Goal: Task Accomplishment & Management: Manage account settings

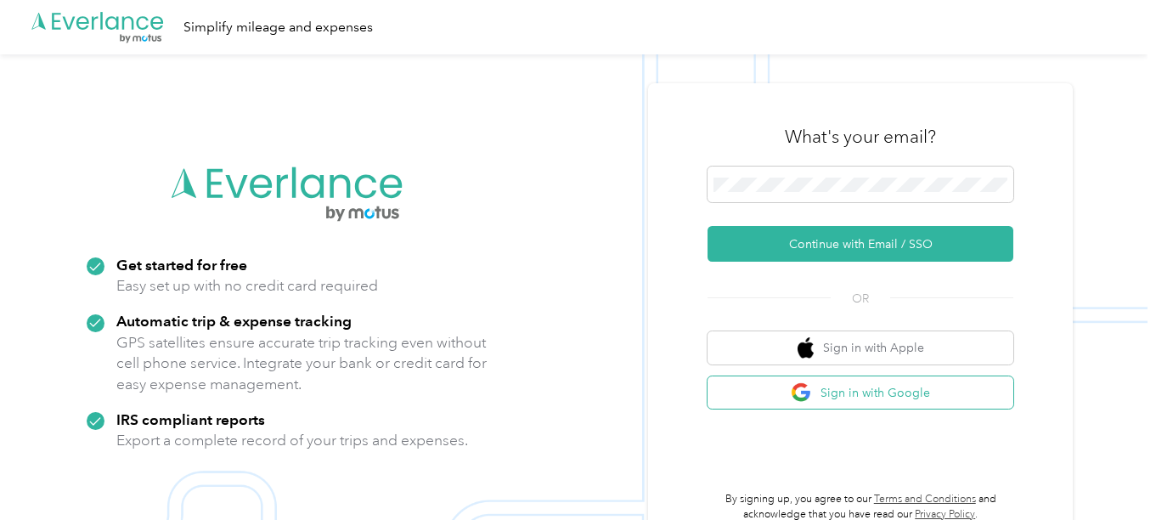
click at [911, 392] on button "Sign in with Google" at bounding box center [861, 392] width 306 height 33
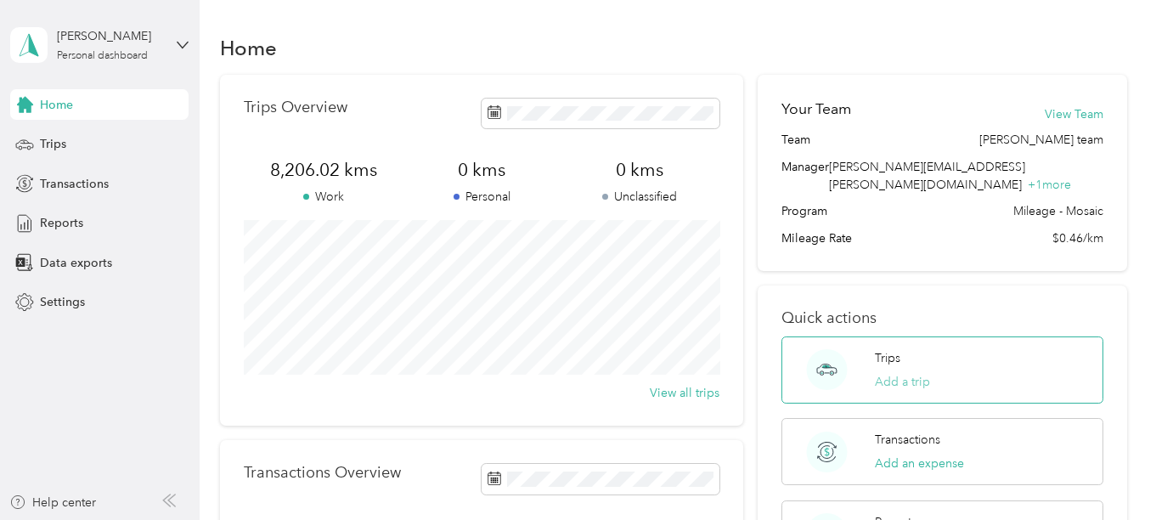
click at [909, 373] on button "Add a trip" at bounding box center [902, 382] width 55 height 18
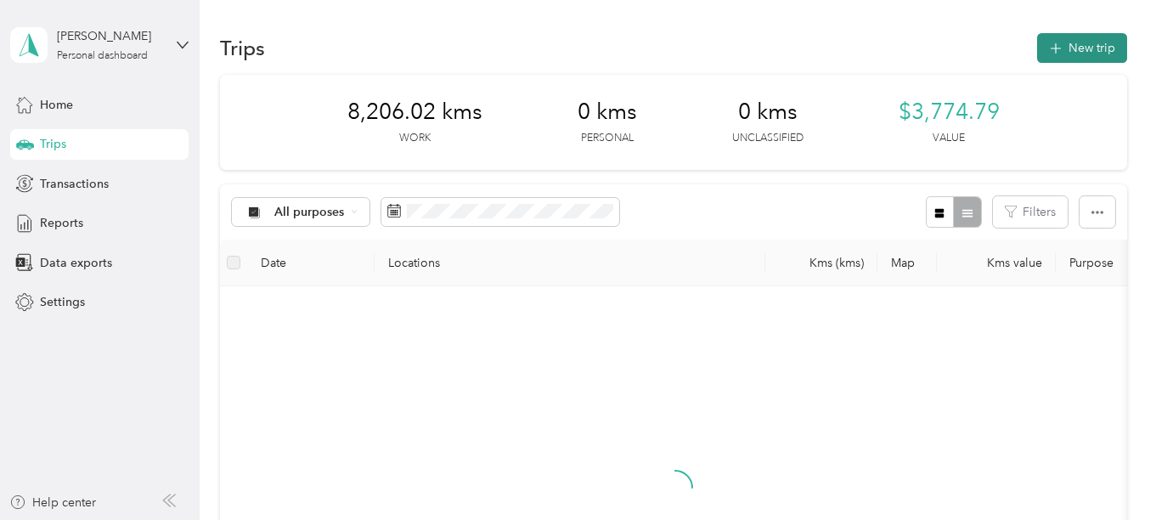
click at [1091, 42] on button "New trip" at bounding box center [1082, 48] width 90 height 30
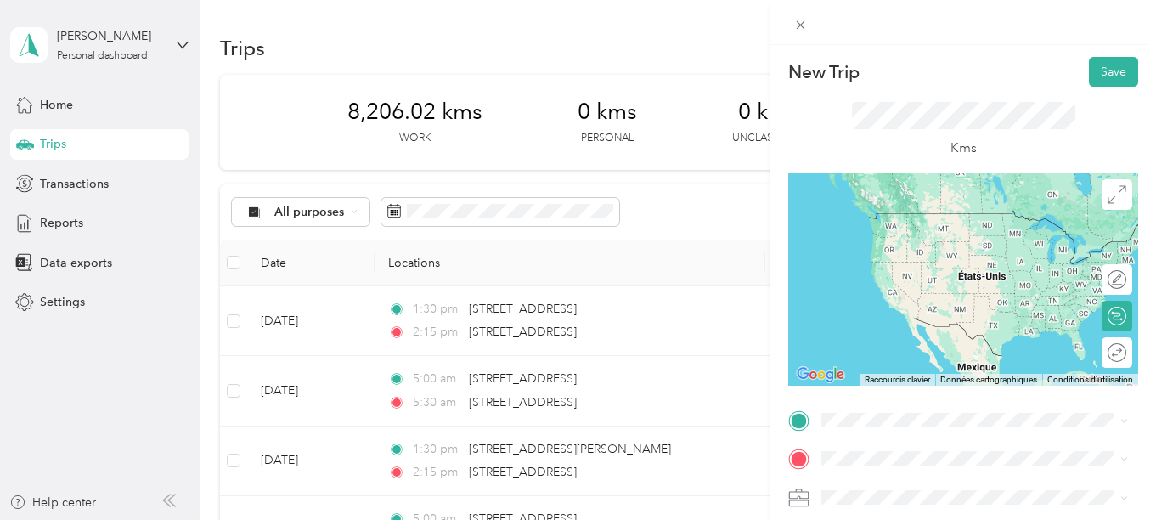
drag, startPoint x: 895, startPoint y: 214, endPoint x: 891, endPoint y: 224, distance: 11.0
click at [895, 215] on span "[STREET_ADDRESS]" at bounding box center [908, 211] width 108 height 15
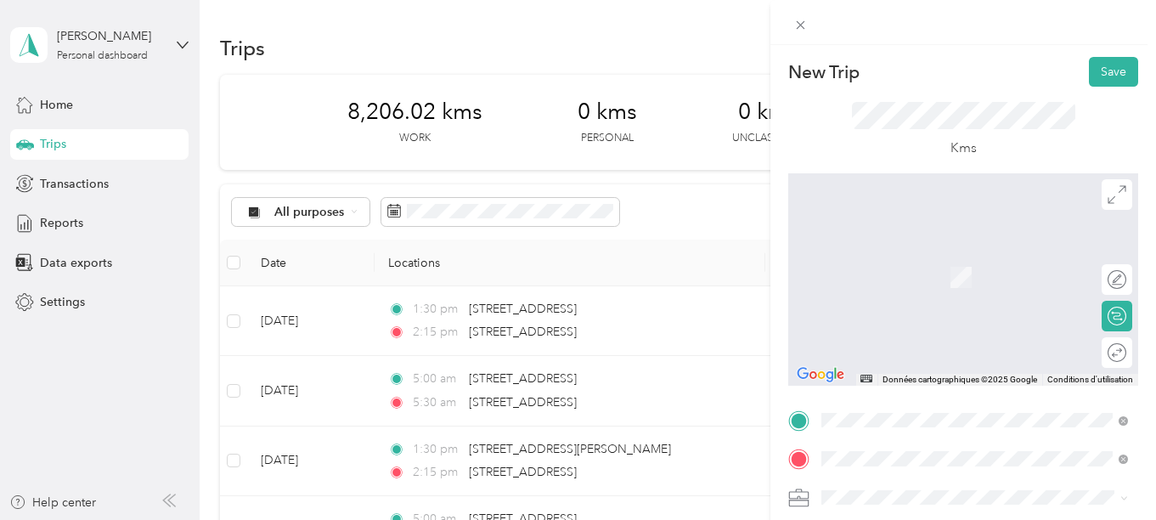
click at [929, 260] on span "[STREET_ADDRESS][PERSON_NAME]" at bounding box center [955, 252] width 202 height 15
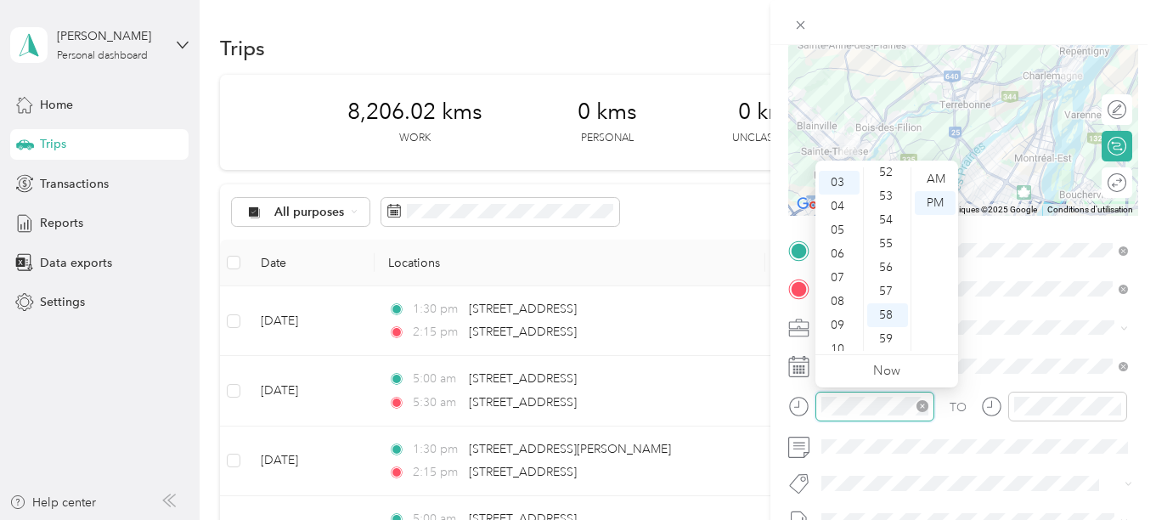
scroll to position [70, 0]
click at [837, 229] on div "05" at bounding box center [839, 229] width 41 height 24
click at [889, 177] on div "00" at bounding box center [887, 179] width 41 height 24
click at [940, 178] on div "AM" at bounding box center [935, 179] width 41 height 24
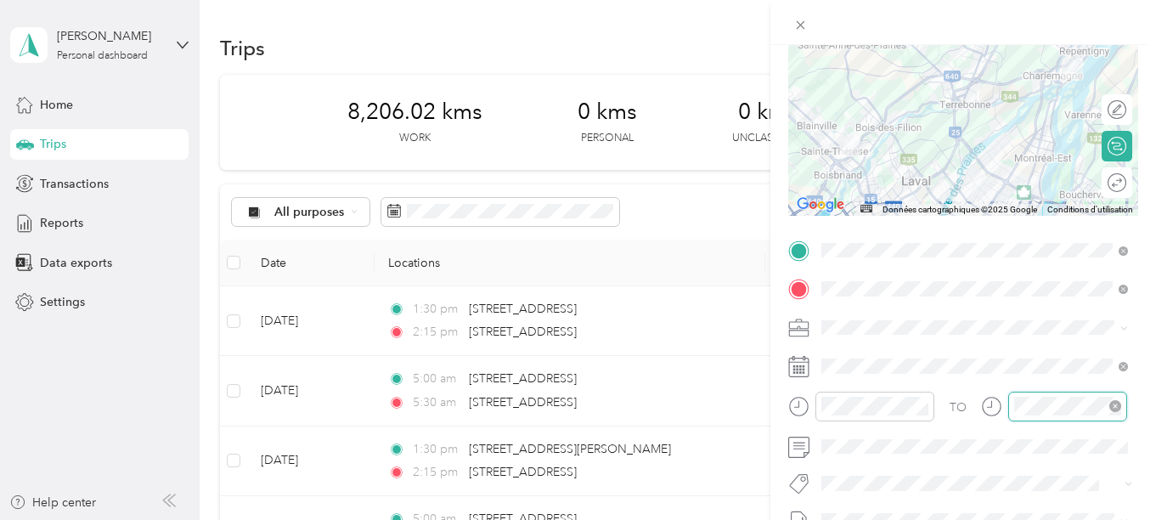
scroll to position [1244, 0]
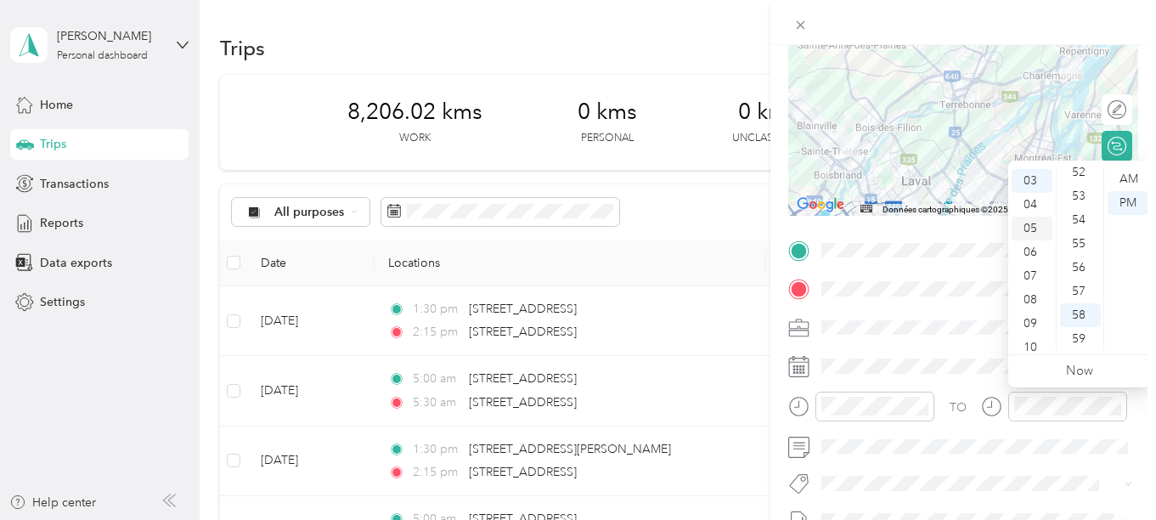
click at [1024, 227] on div "05" at bounding box center [1032, 229] width 41 height 24
click at [1082, 244] on div "30" at bounding box center [1080, 244] width 41 height 24
click at [1122, 177] on div "AM" at bounding box center [1128, 179] width 41 height 24
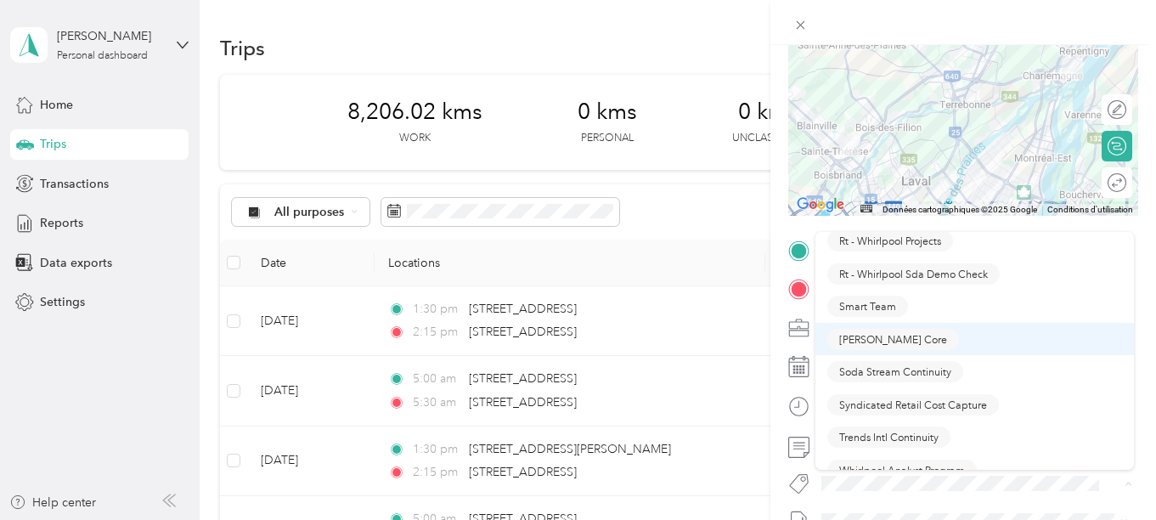
scroll to position [1614, 0]
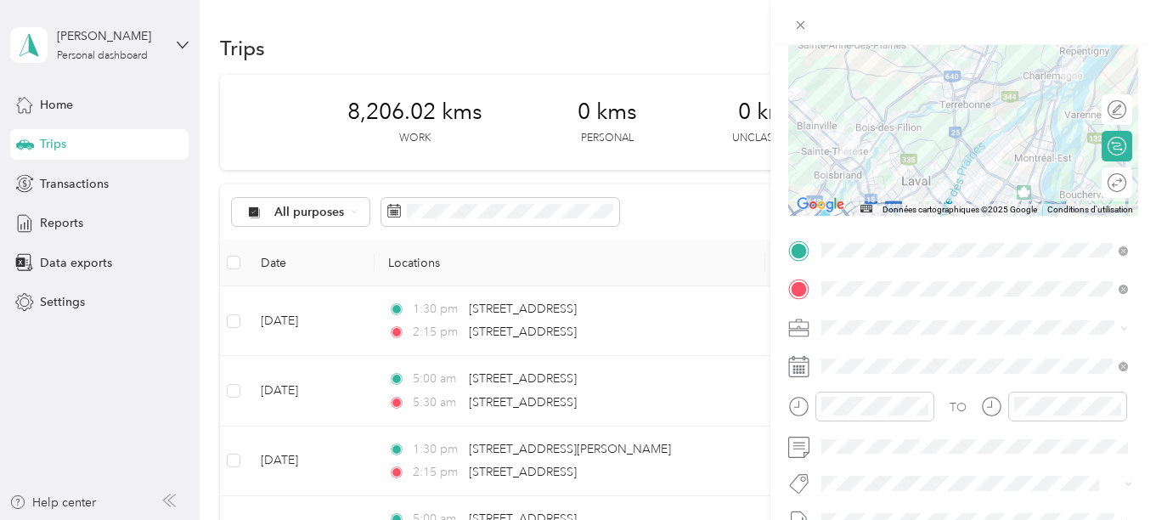
click at [884, 368] on button "[PERSON_NAME] Core" at bounding box center [893, 367] width 132 height 21
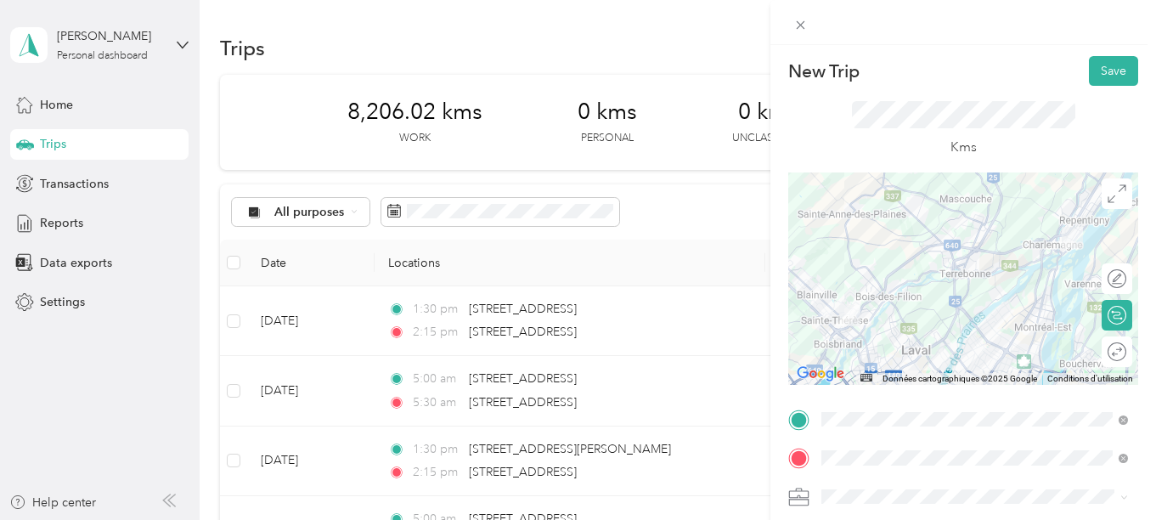
scroll to position [0, 0]
click at [1115, 67] on button "Save" at bounding box center [1113, 72] width 49 height 30
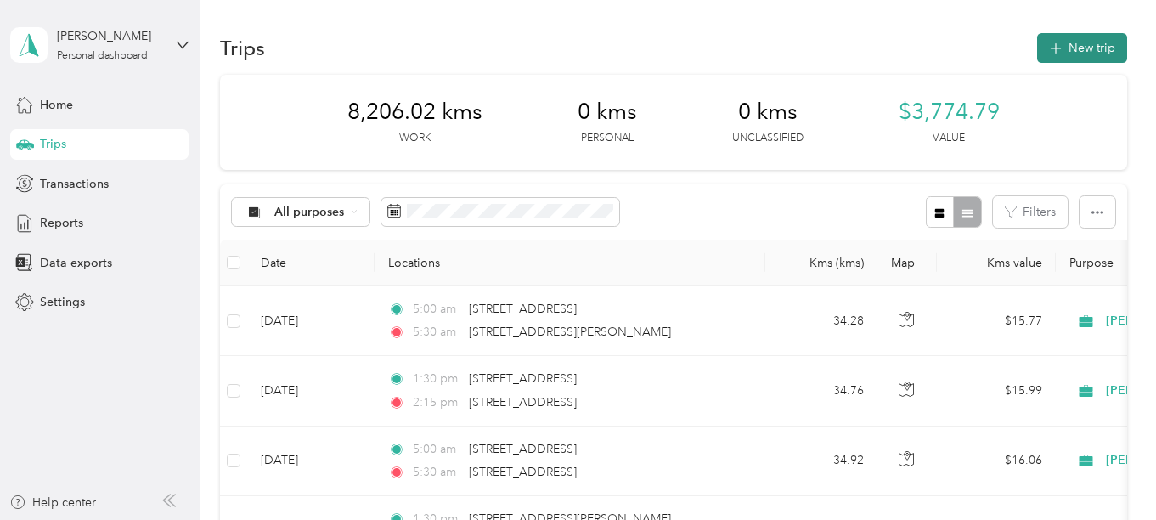
click at [1092, 45] on button "New trip" at bounding box center [1082, 48] width 90 height 30
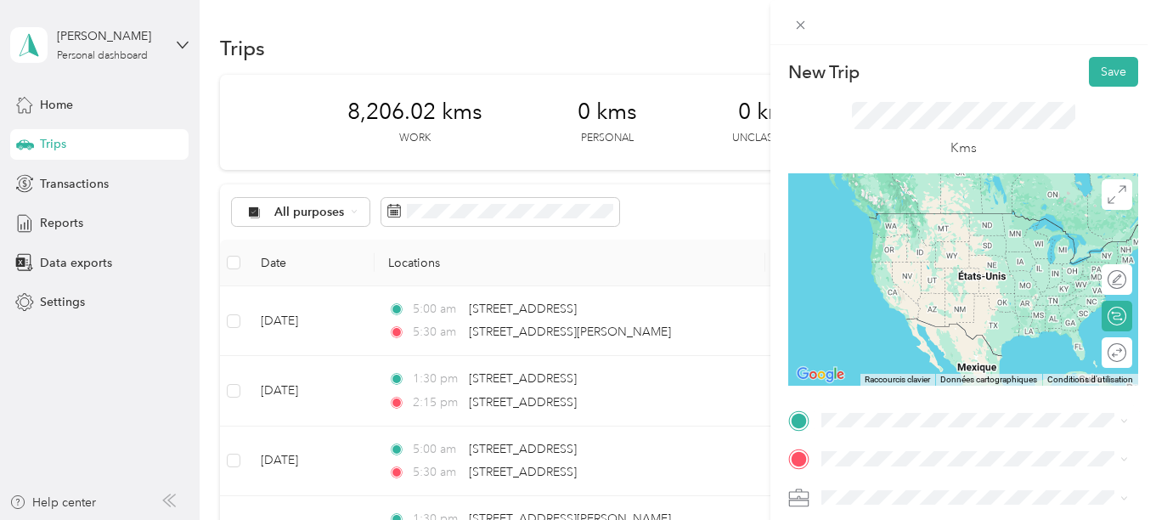
click at [929, 218] on span "[STREET_ADDRESS][PERSON_NAME]" at bounding box center [955, 210] width 202 height 15
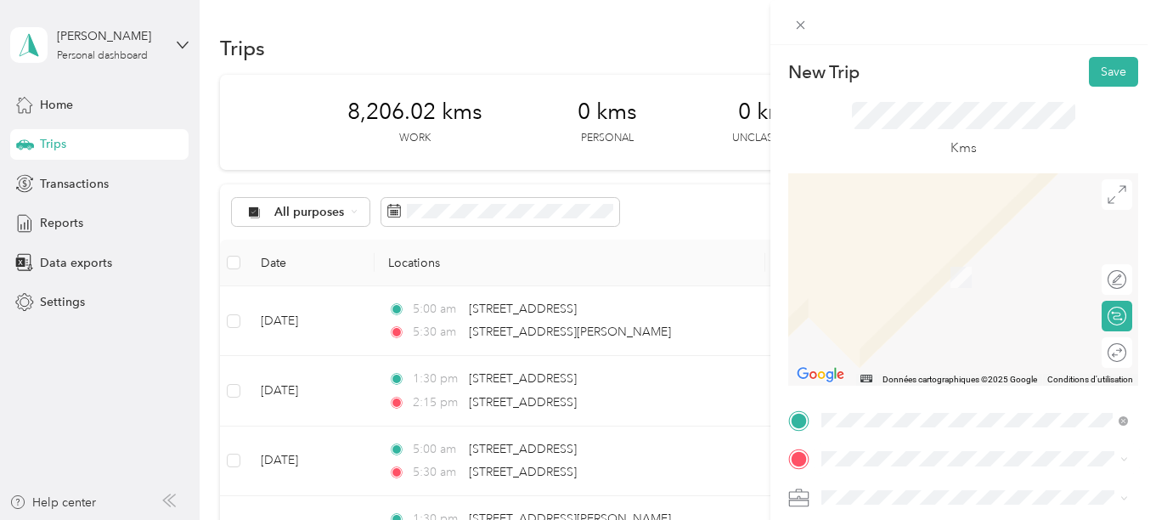
click at [912, 253] on span "[STREET_ADDRESS]" at bounding box center [908, 245] width 108 height 15
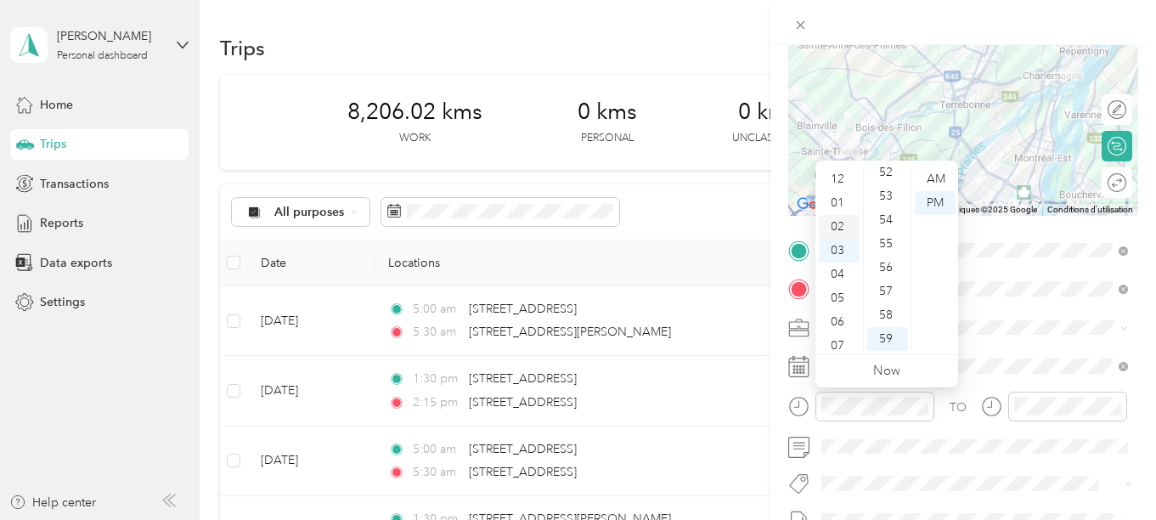
click at [840, 224] on div "02" at bounding box center [839, 227] width 41 height 24
click at [884, 328] on div "30" at bounding box center [887, 329] width 41 height 24
click at [933, 203] on div "PM" at bounding box center [935, 203] width 41 height 24
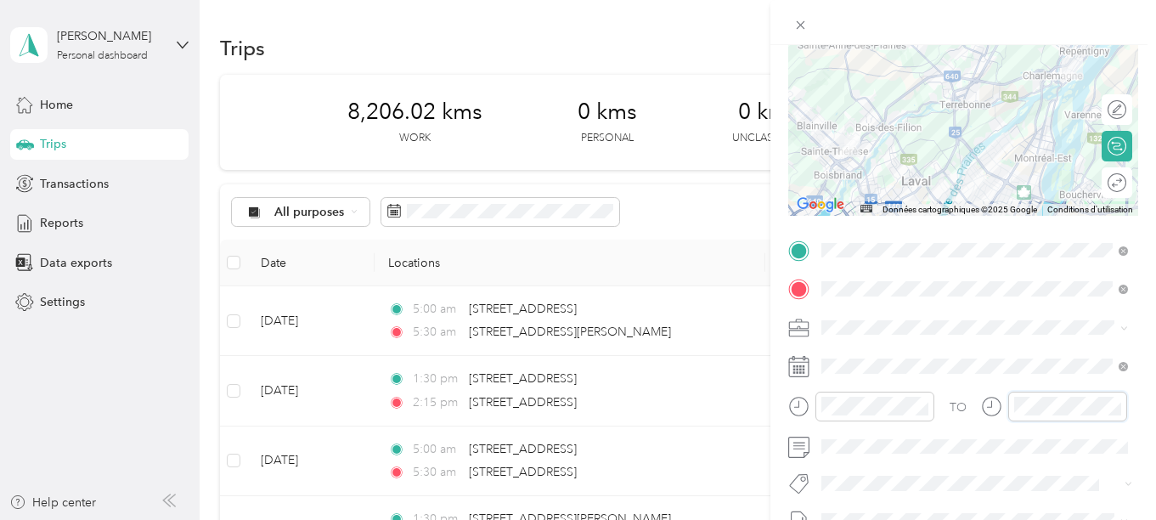
scroll to position [1244, 0]
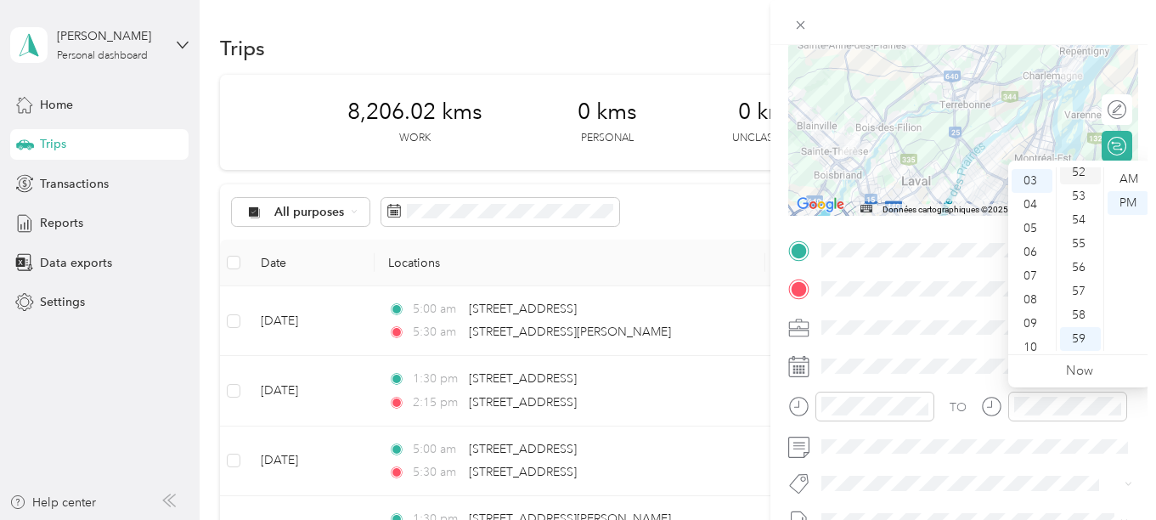
drag, startPoint x: 1025, startPoint y: 180, endPoint x: 1063, endPoint y: 179, distance: 37.4
click at [1030, 179] on div "03" at bounding box center [1032, 181] width 41 height 24
click at [1080, 224] on div "15" at bounding box center [1080, 227] width 41 height 24
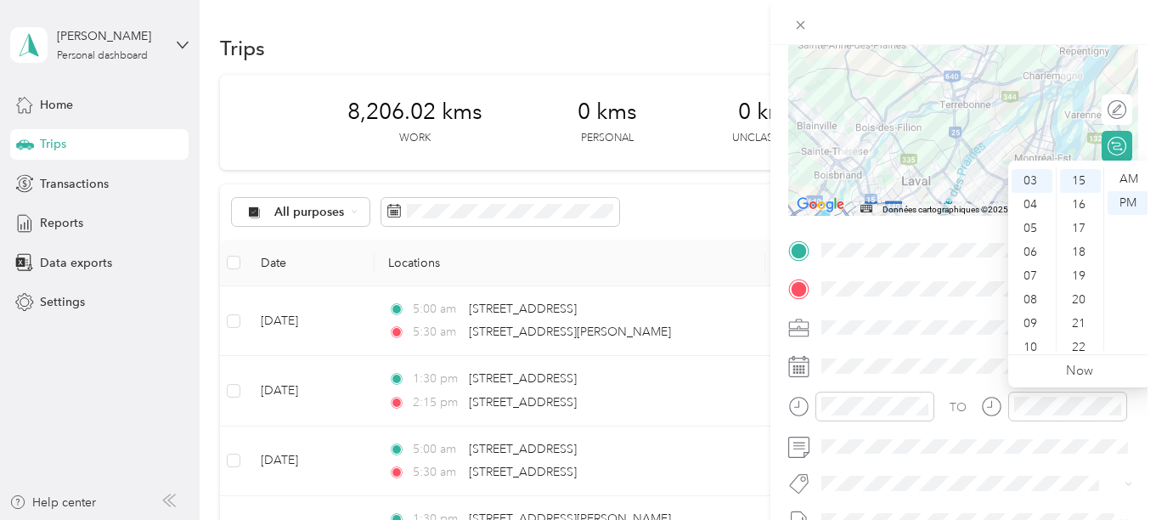
drag, startPoint x: 1135, startPoint y: 198, endPoint x: 1137, endPoint y: 226, distance: 28.1
click at [1135, 199] on div "PM" at bounding box center [1128, 203] width 41 height 24
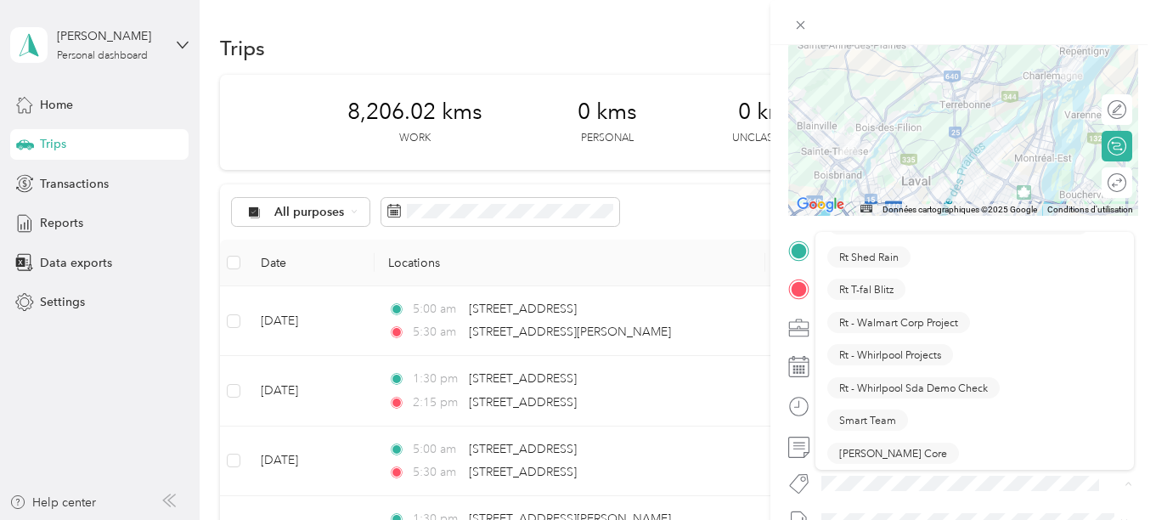
scroll to position [1614, 0]
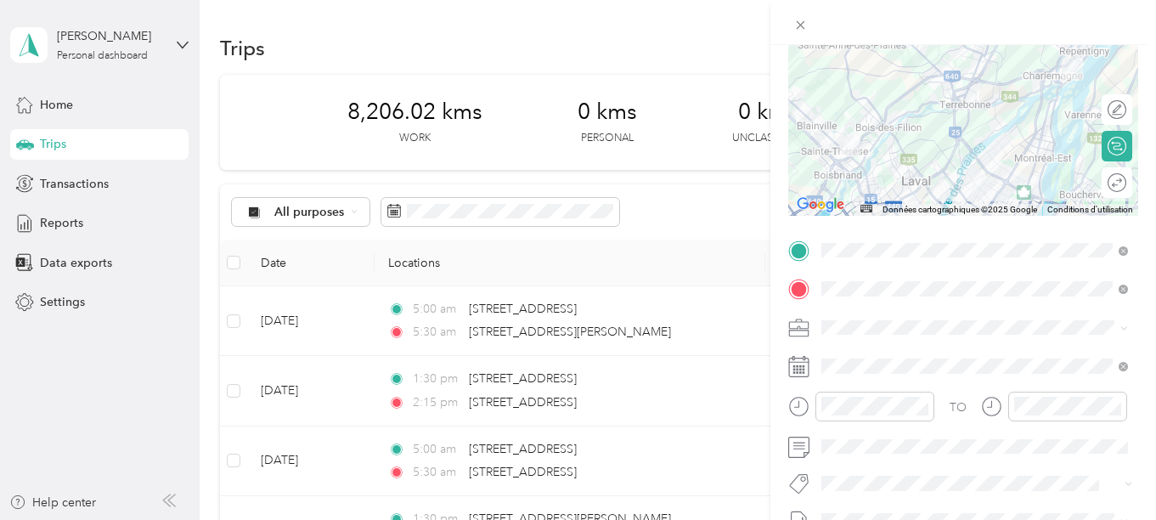
click at [894, 370] on button "[PERSON_NAME] Core" at bounding box center [893, 367] width 132 height 21
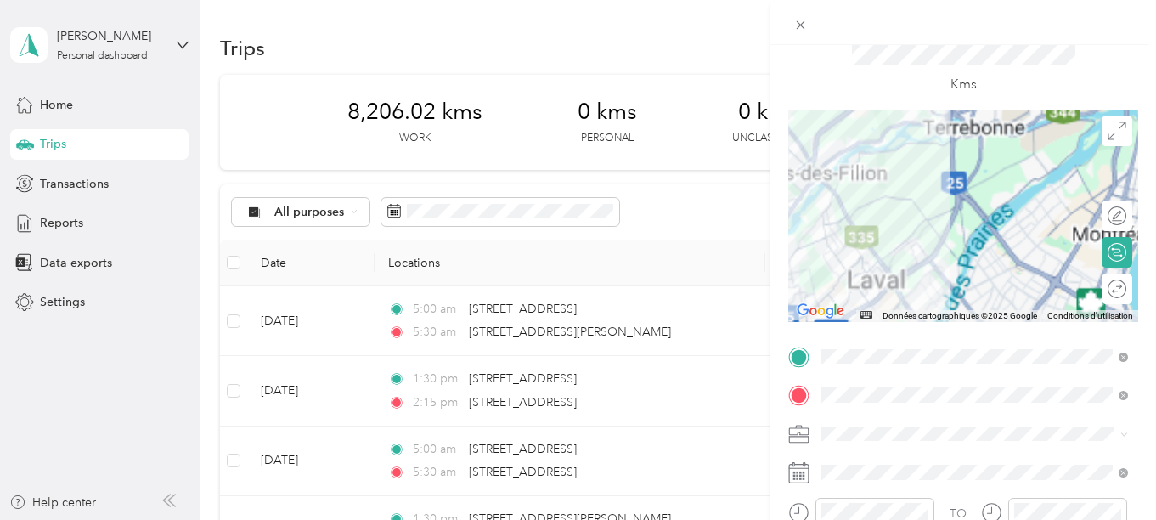
scroll to position [0, 0]
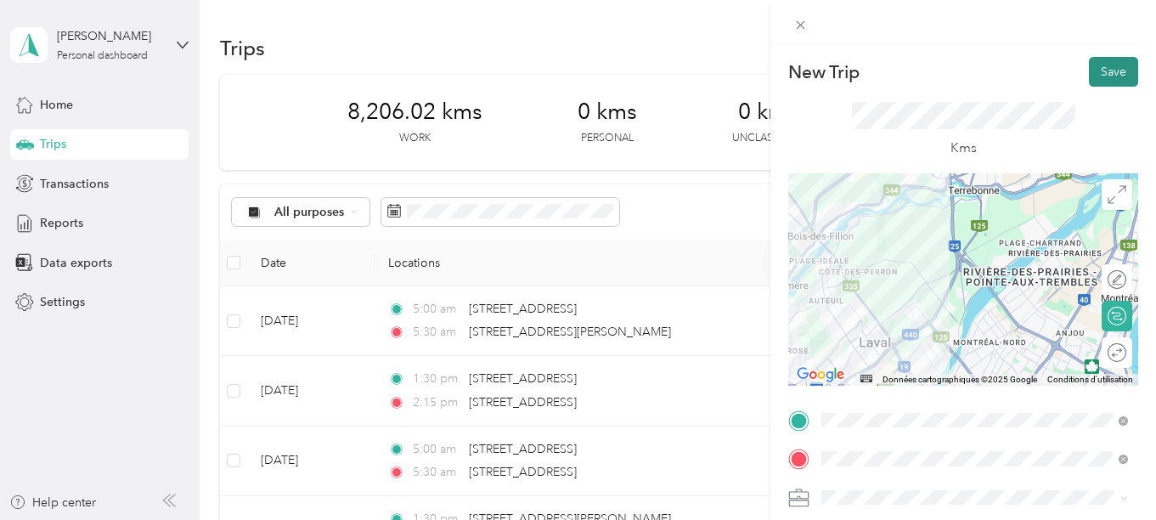
click at [1110, 68] on button "Save" at bounding box center [1113, 72] width 49 height 30
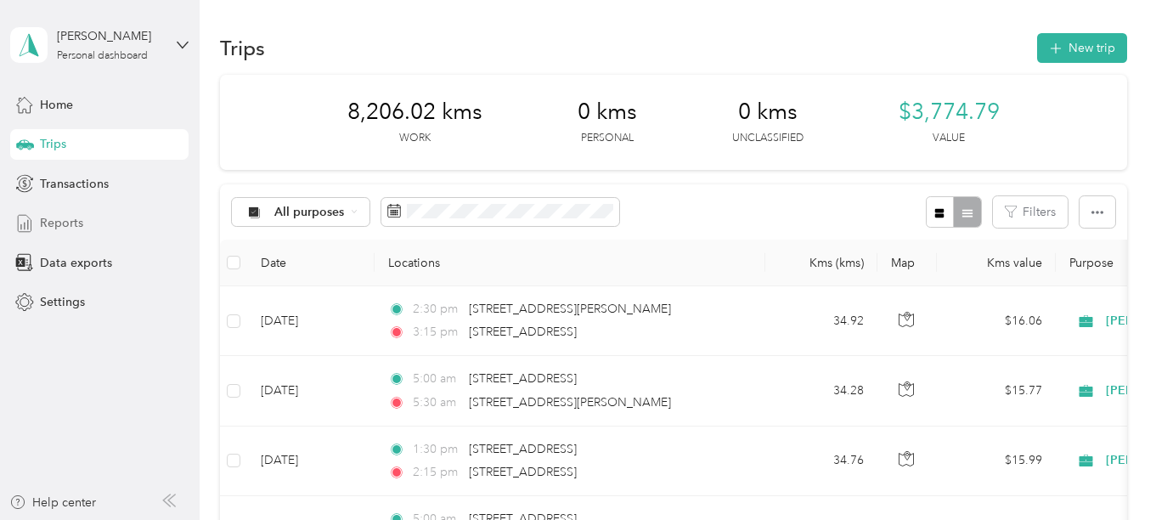
click at [63, 221] on span "Reports" at bounding box center [61, 223] width 43 height 18
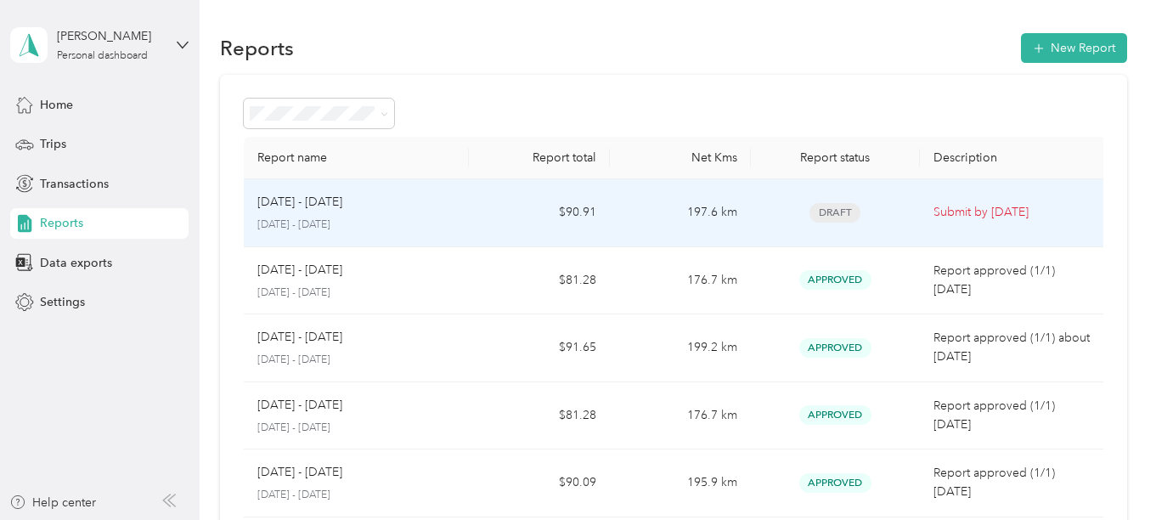
click at [841, 212] on span "Draft" at bounding box center [835, 213] width 51 height 20
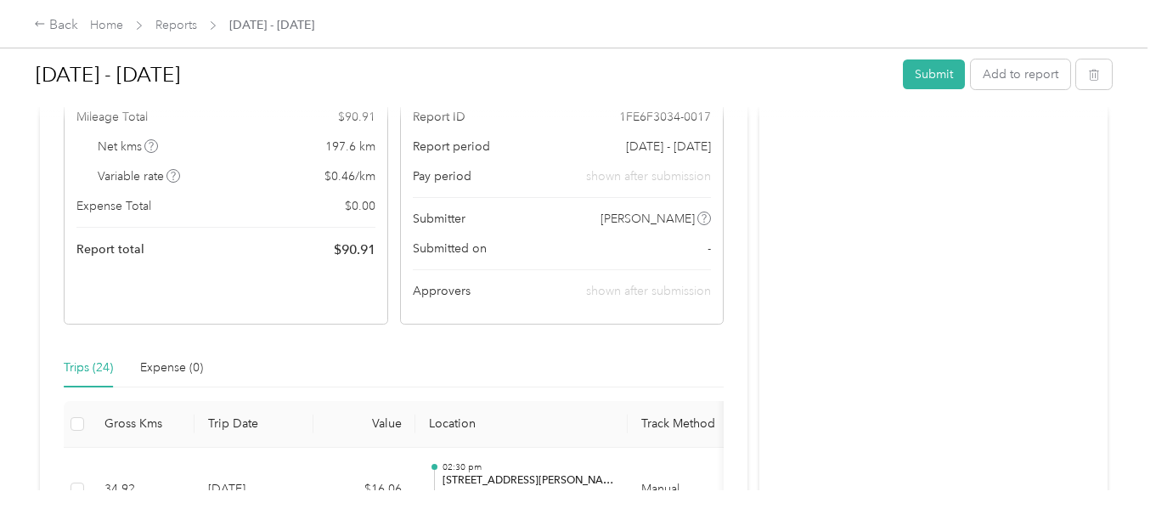
scroll to position [170, 0]
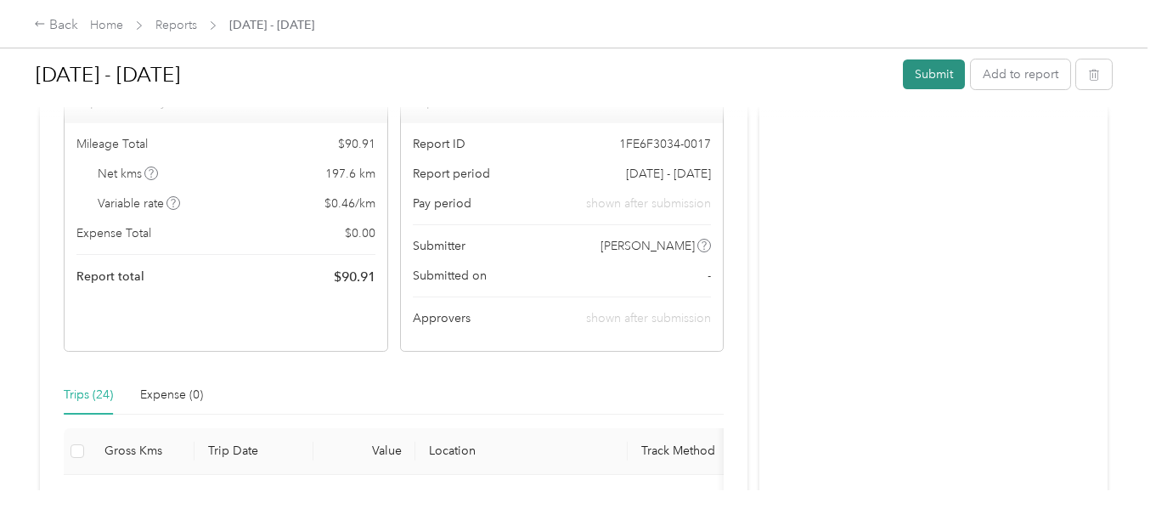
click at [939, 73] on button "Submit" at bounding box center [934, 74] width 62 height 30
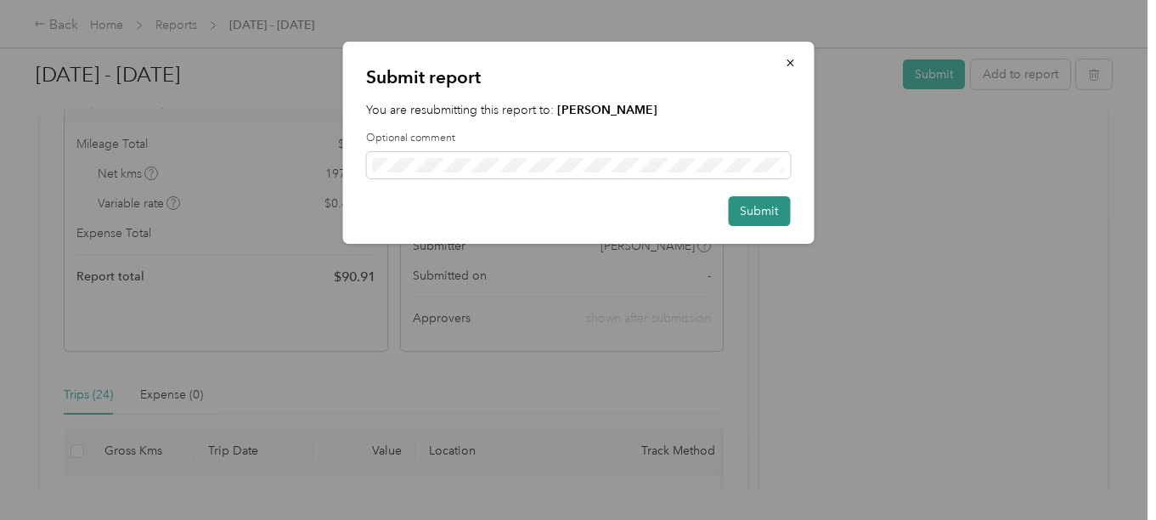
click at [759, 209] on button "Submit" at bounding box center [759, 211] width 62 height 30
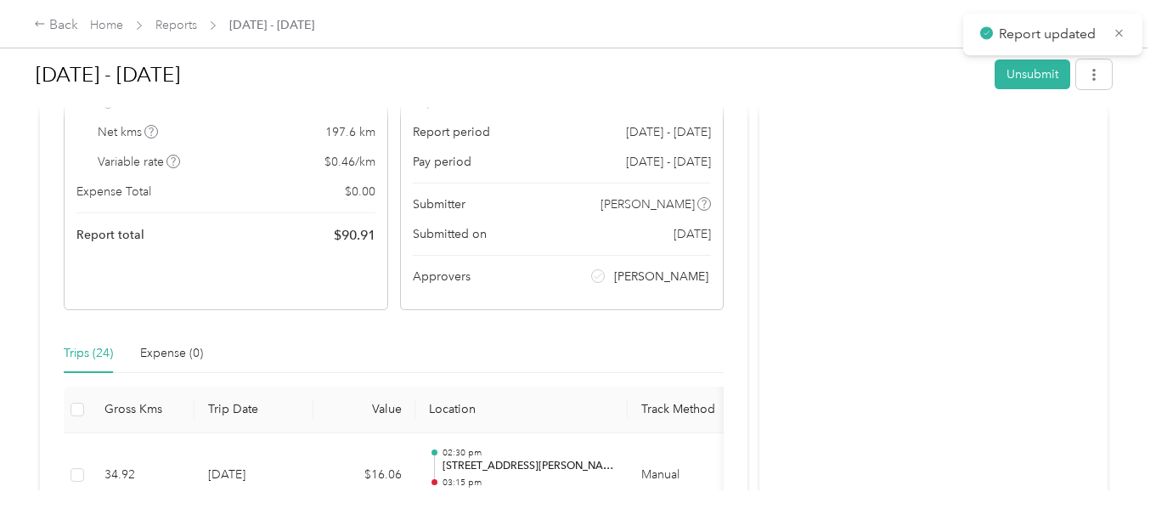
scroll to position [128, 0]
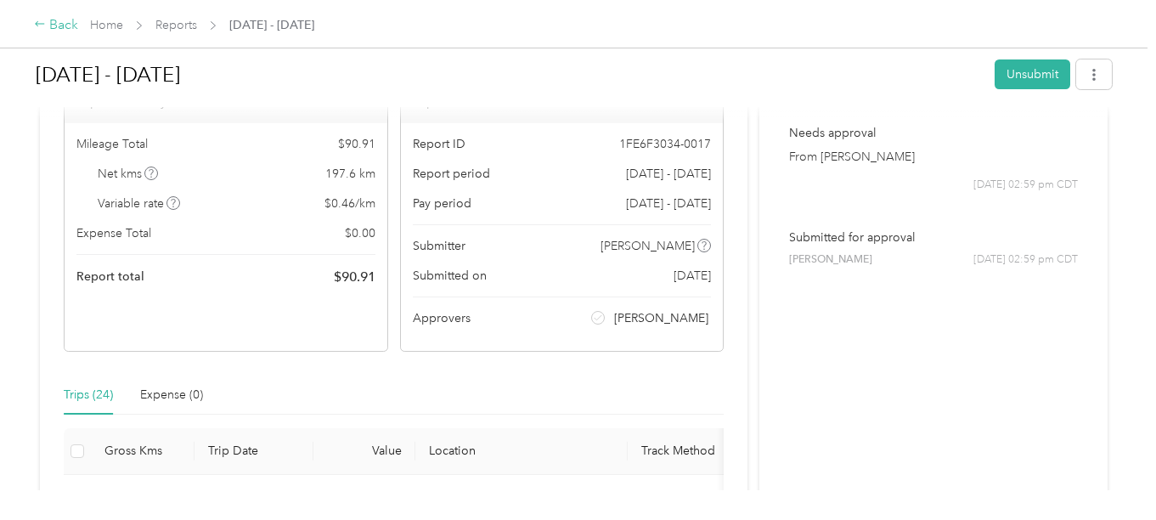
click at [60, 20] on div "Back" at bounding box center [56, 25] width 44 height 20
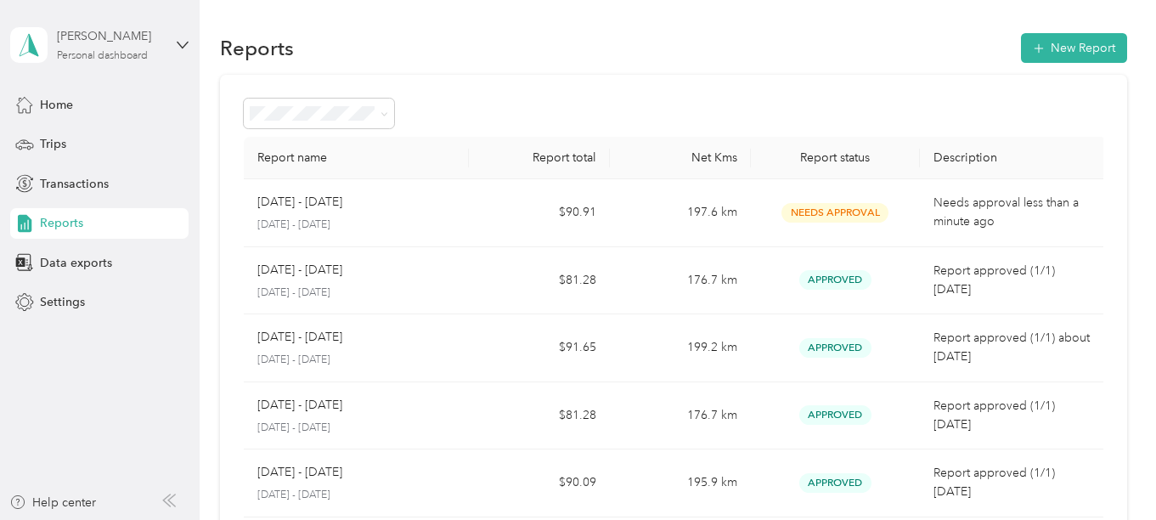
click at [105, 56] on div "Personal dashboard" at bounding box center [102, 56] width 91 height 10
click at [89, 138] on div "Log out" at bounding box center [57, 140] width 65 height 18
